Goal: Navigation & Orientation: Understand site structure

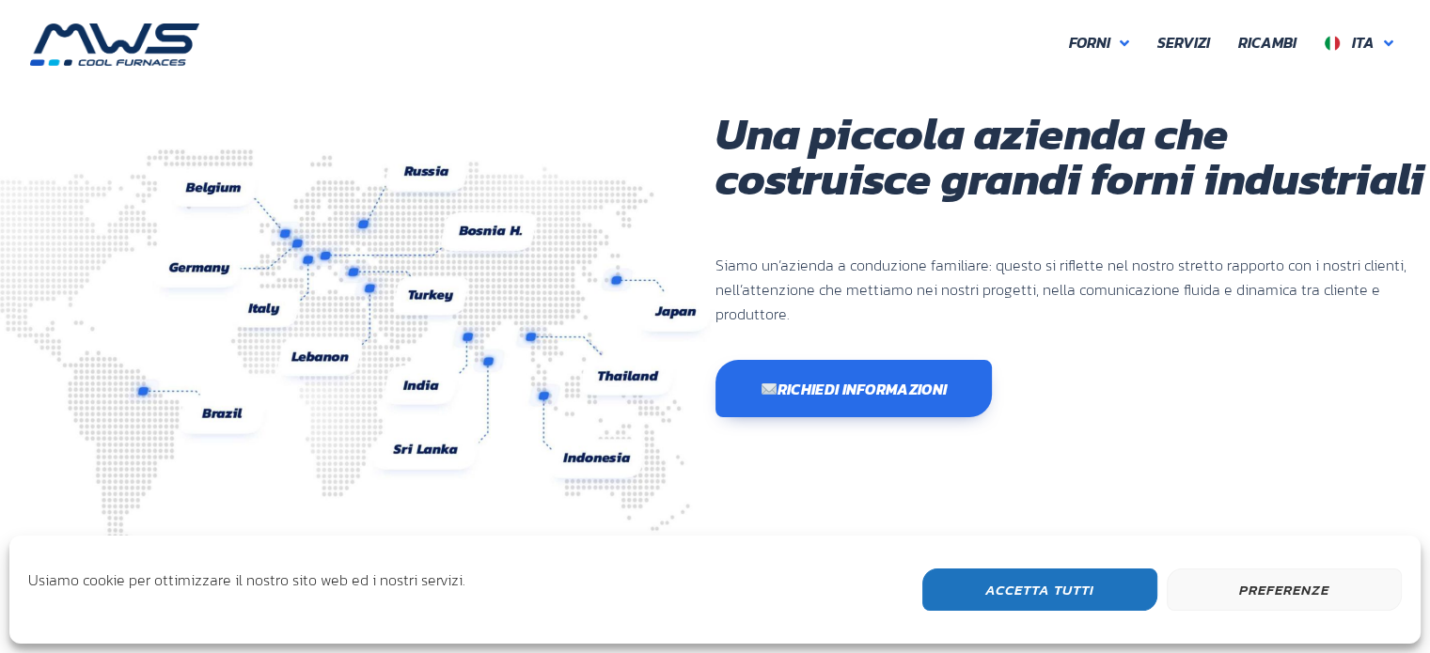
scroll to position [500, 1128]
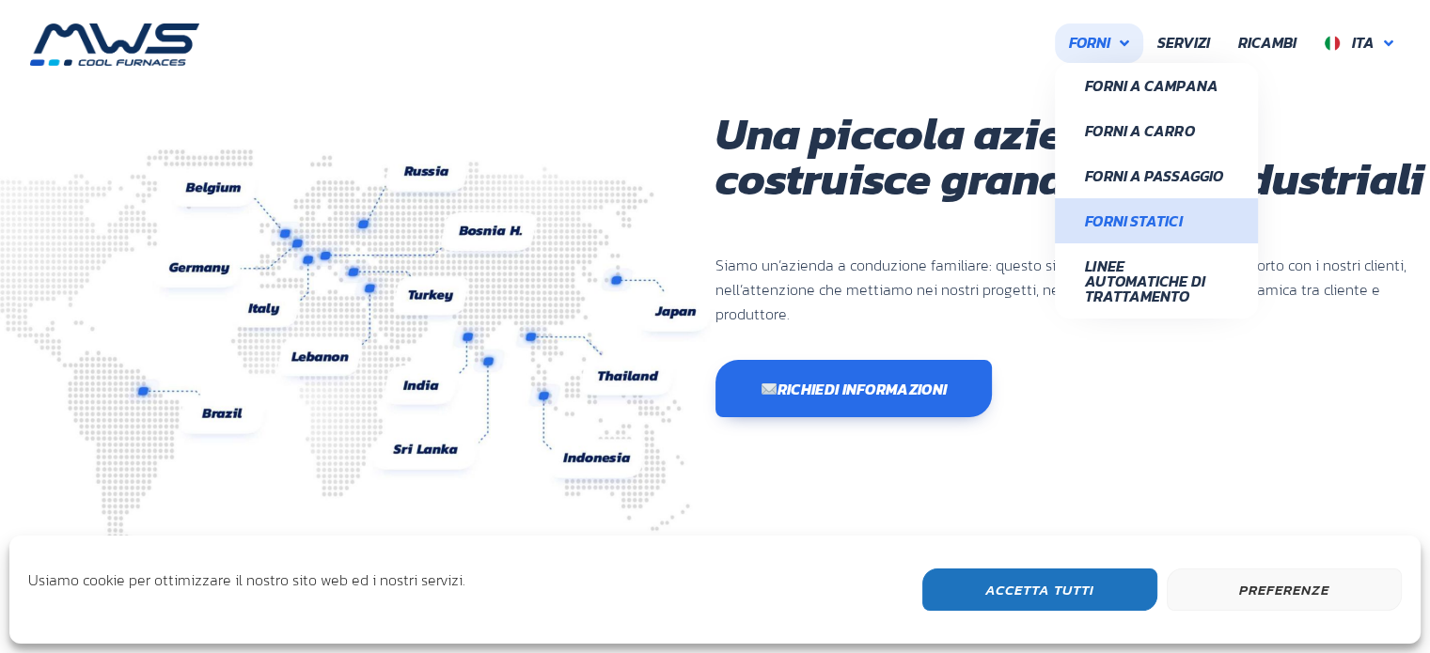
click at [1154, 226] on span "Forni Statici" at bounding box center [1156, 220] width 143 height 15
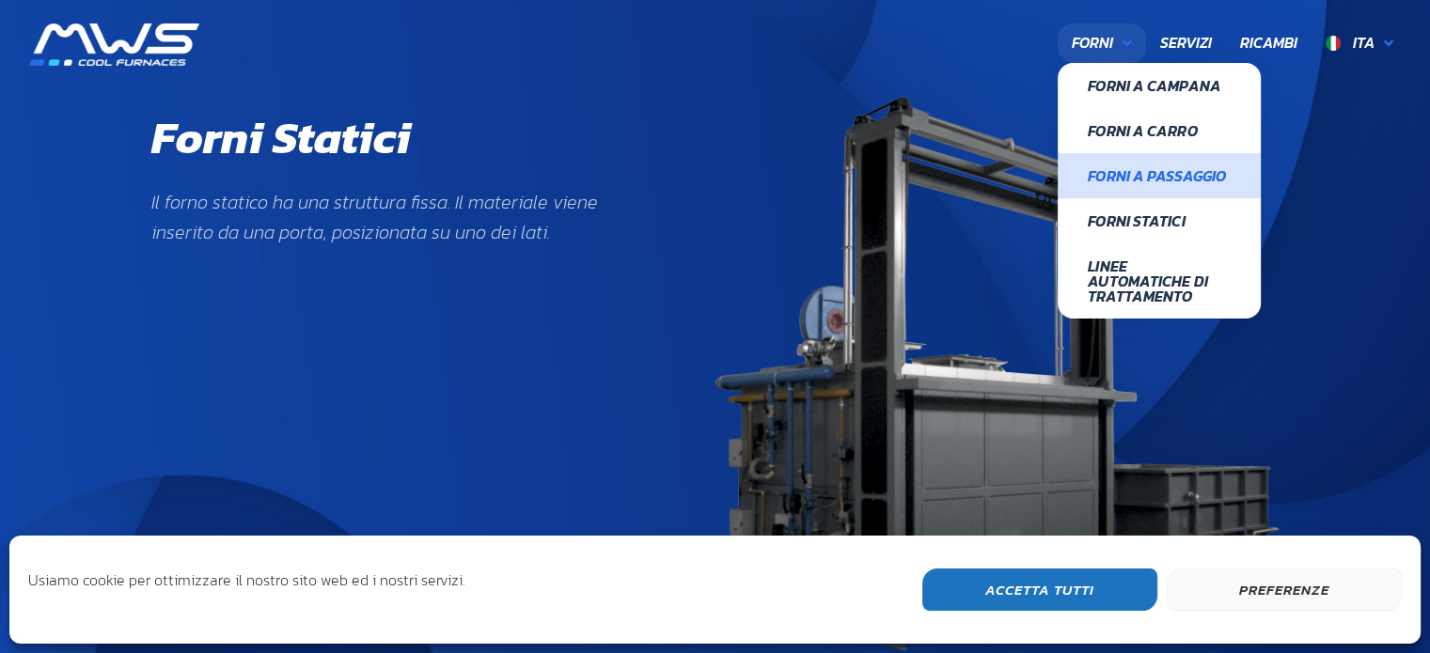
scroll to position [643, 228]
click at [1136, 174] on span "Forni a Passaggio" at bounding box center [1159, 175] width 143 height 15
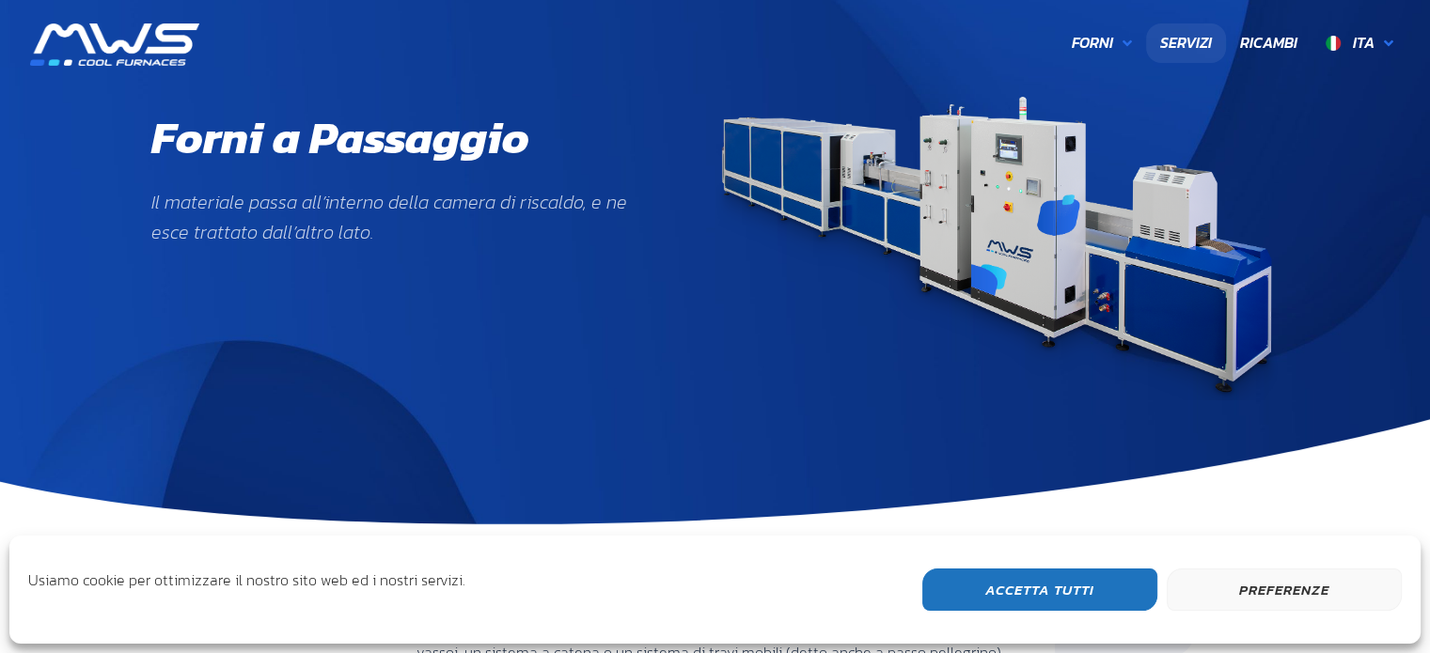
click at [1178, 35] on span "Servizi" at bounding box center [1186, 43] width 52 height 24
